Goal: Information Seeking & Learning: Understand process/instructions

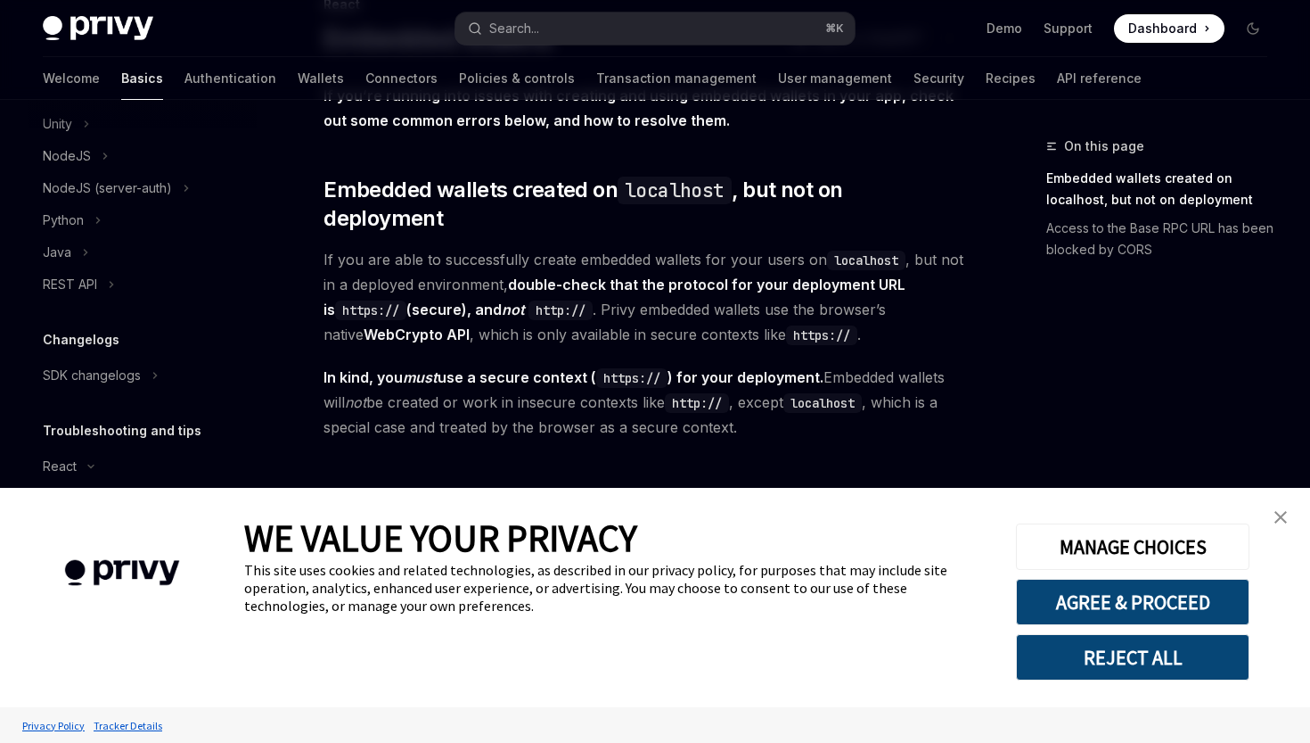
scroll to position [152, 0]
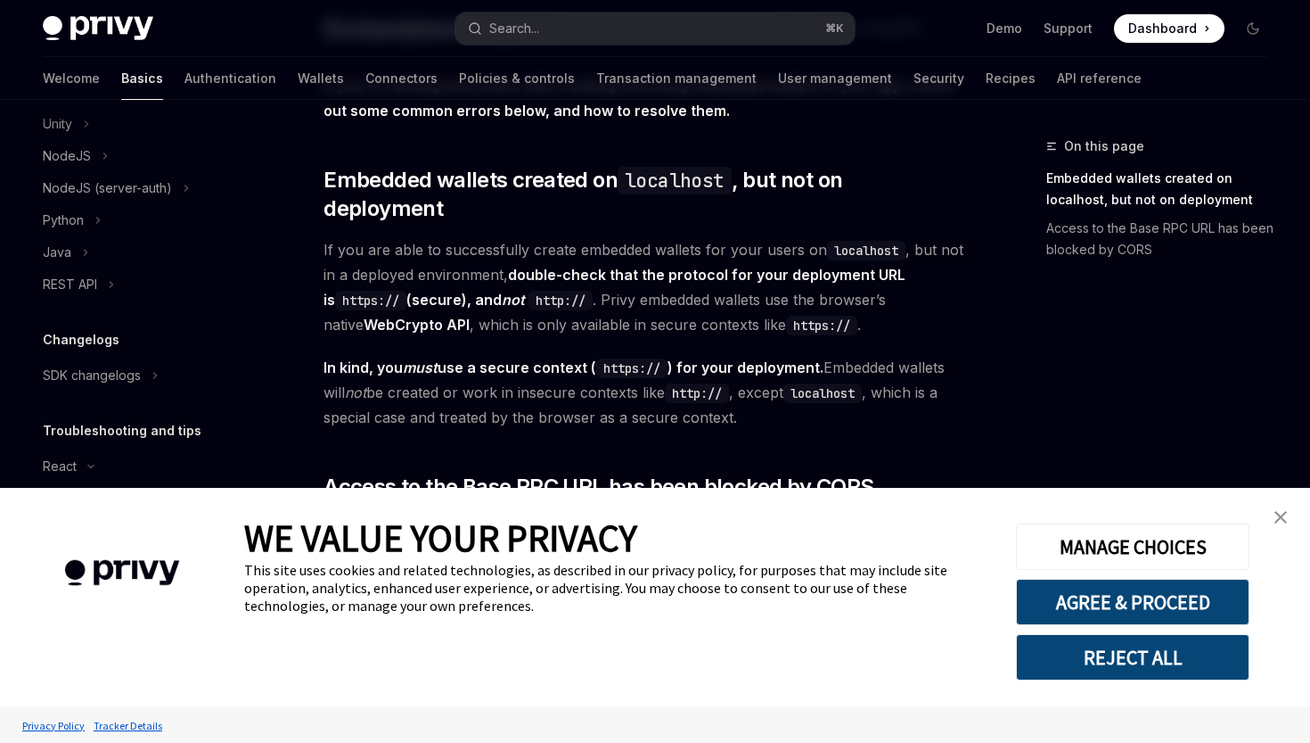
click at [1286, 515] on img "close banner" at bounding box center [1281, 517] width 12 height 12
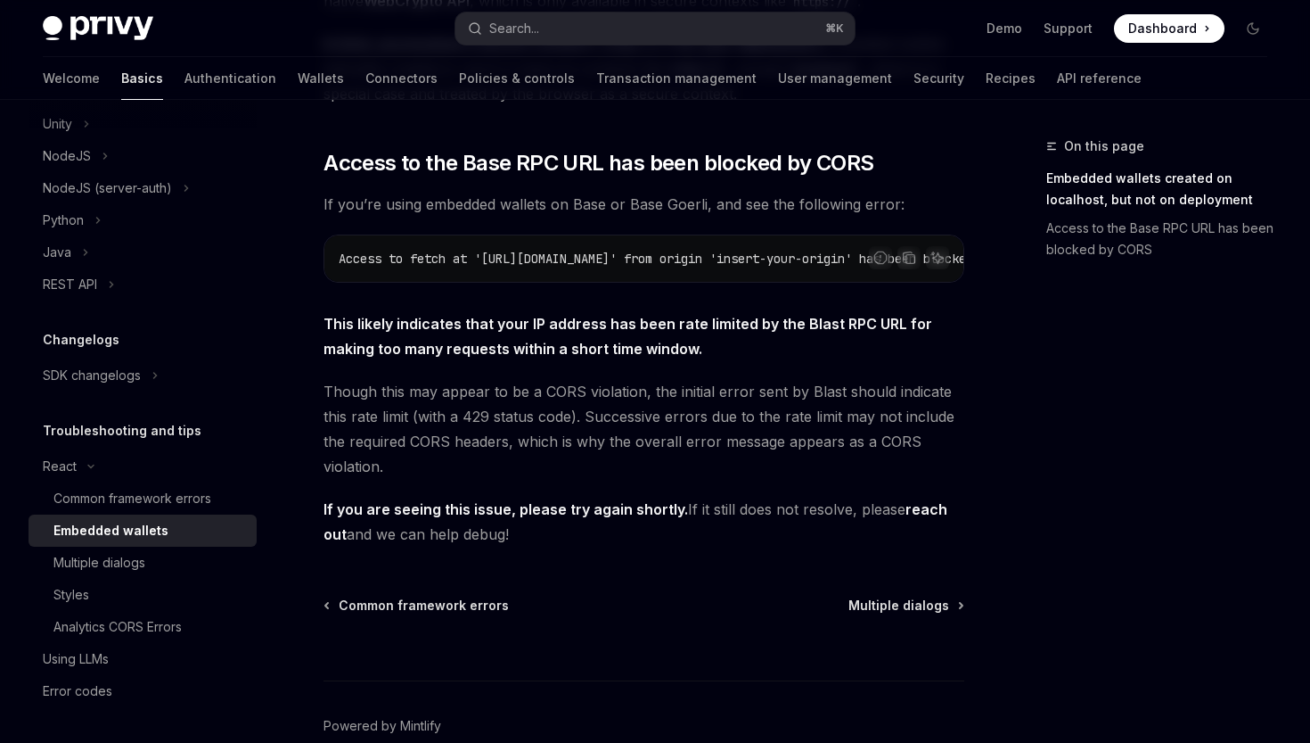
scroll to position [546, 0]
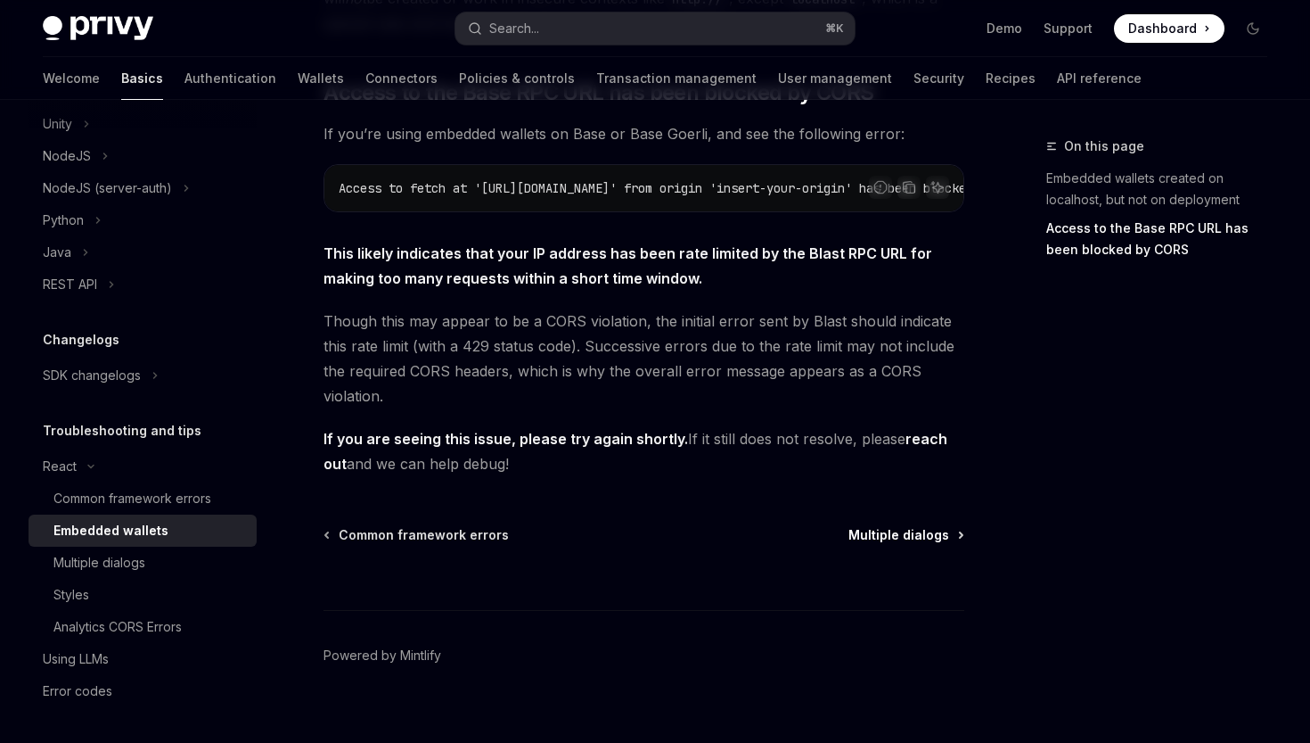
click at [948, 526] on span "Multiple dialogs" at bounding box center [899, 535] width 101 height 18
type textarea "*"
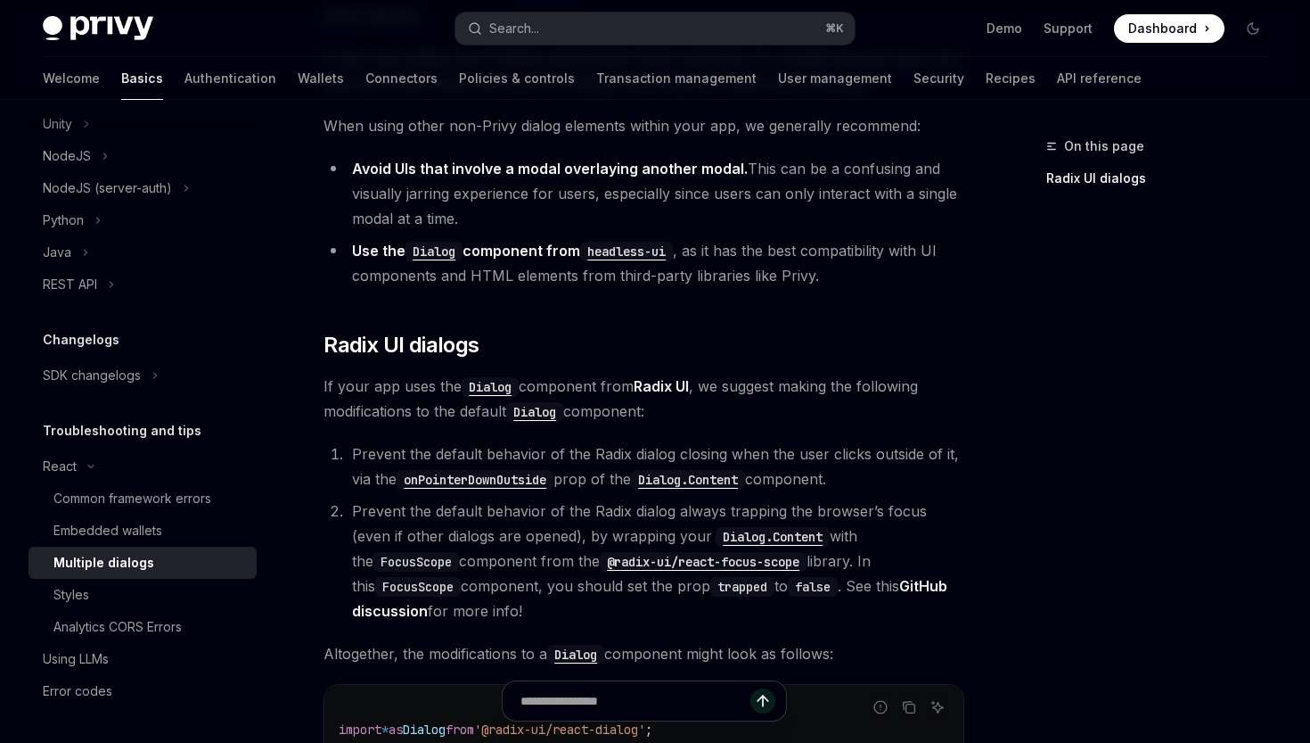
scroll to position [247, 0]
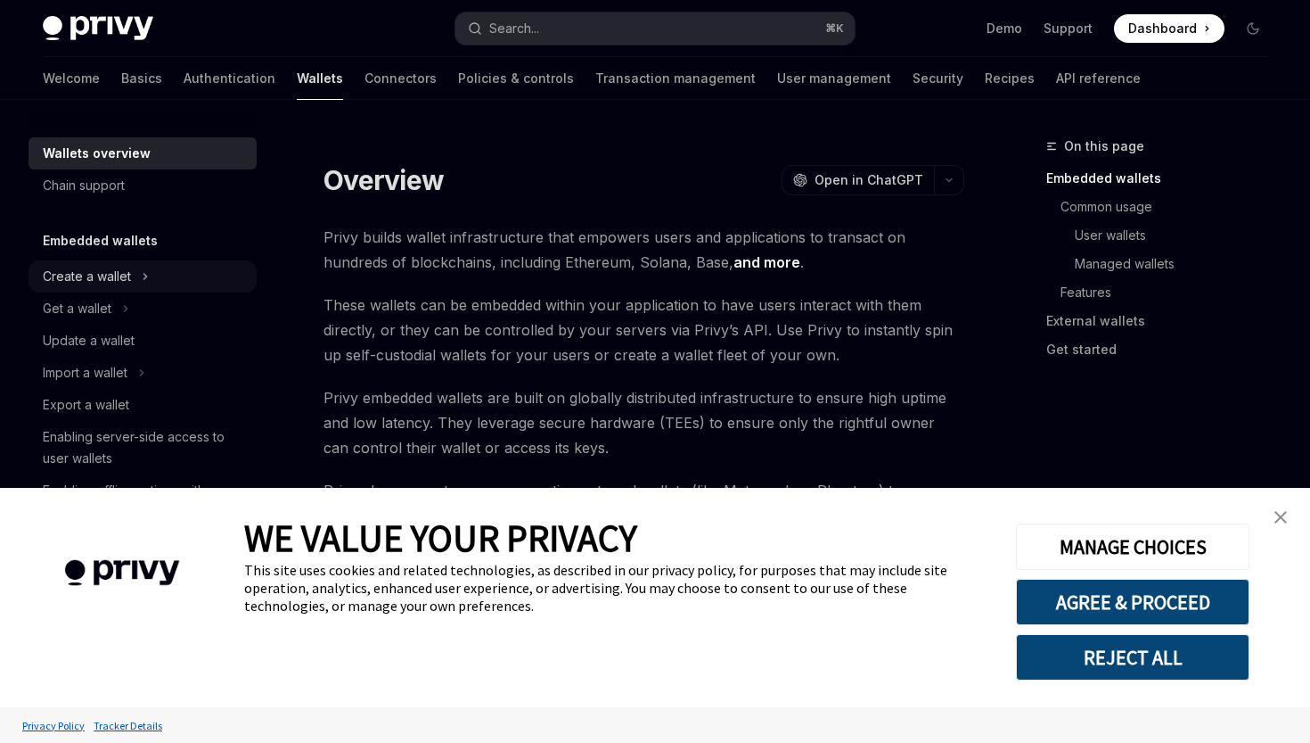
click at [130, 275] on div "Create a wallet" at bounding box center [87, 276] width 88 height 21
type textarea "*"
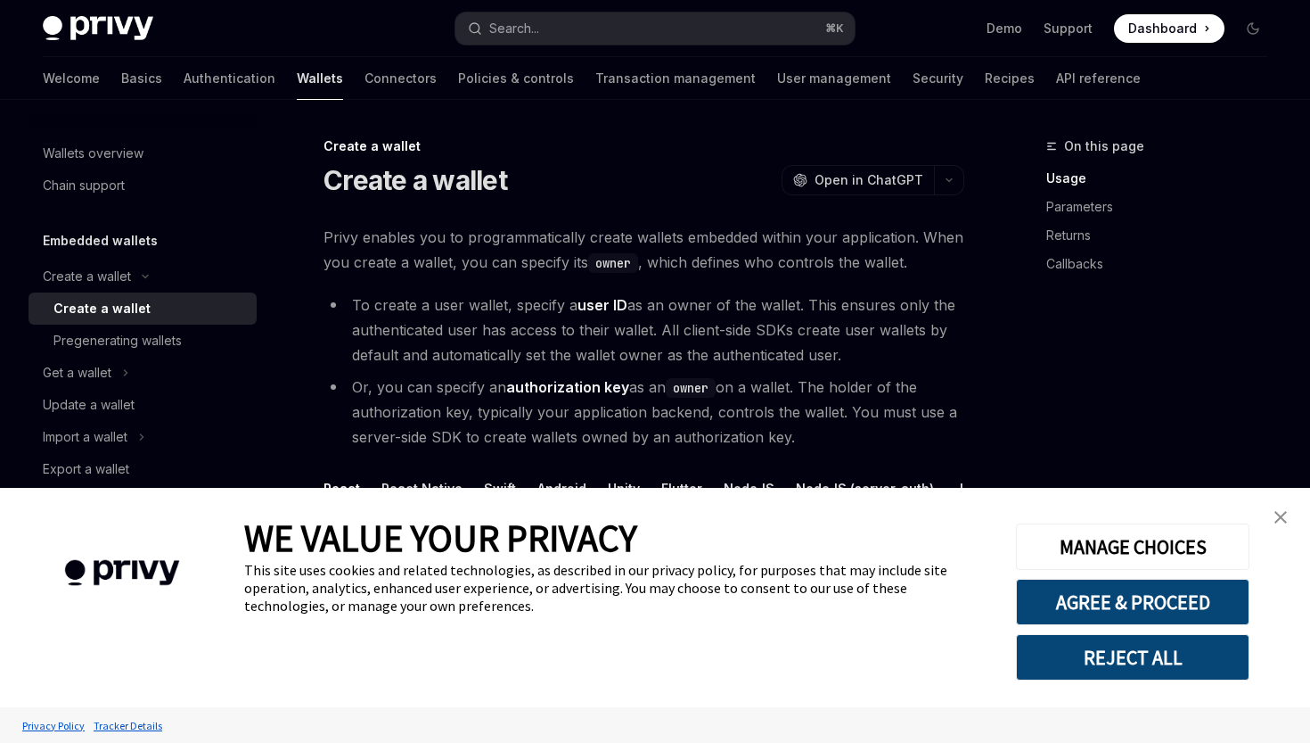
click at [1281, 521] on img "close banner" at bounding box center [1281, 517] width 12 height 12
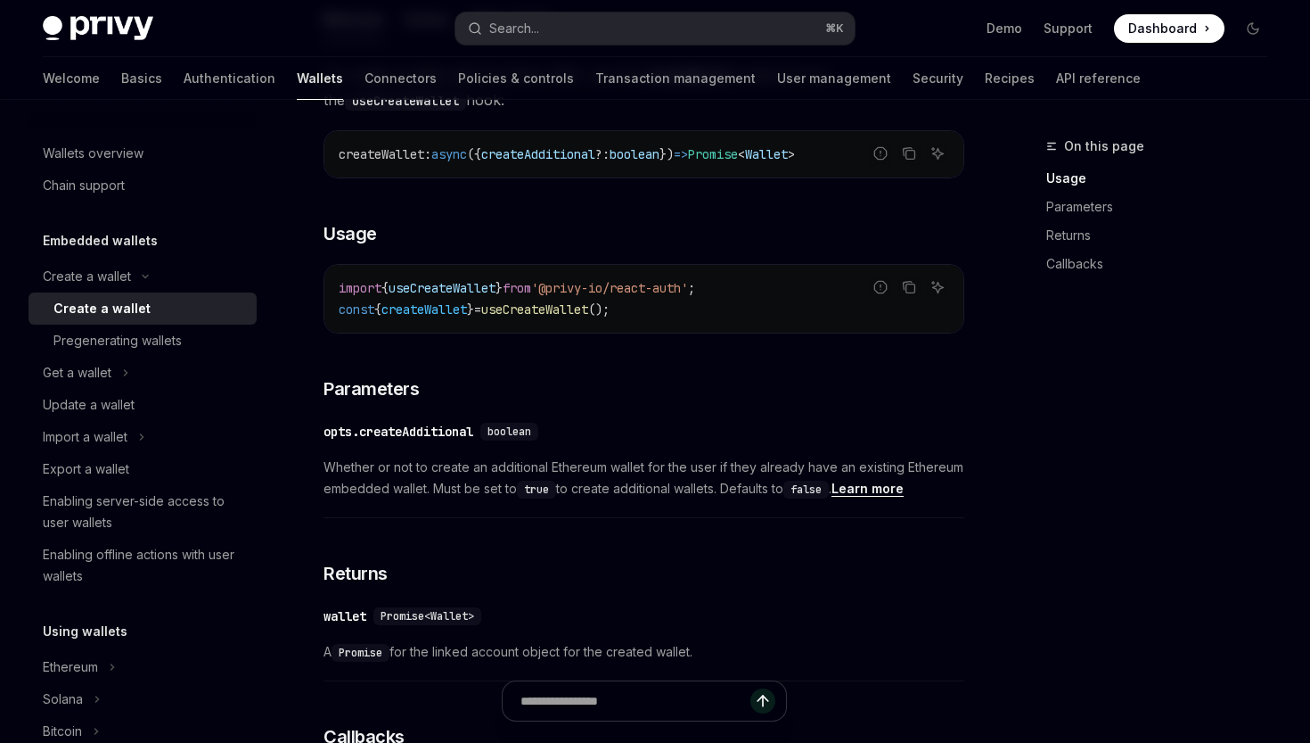
scroll to position [628, 0]
